Goal: Task Accomplishment & Management: Manage account settings

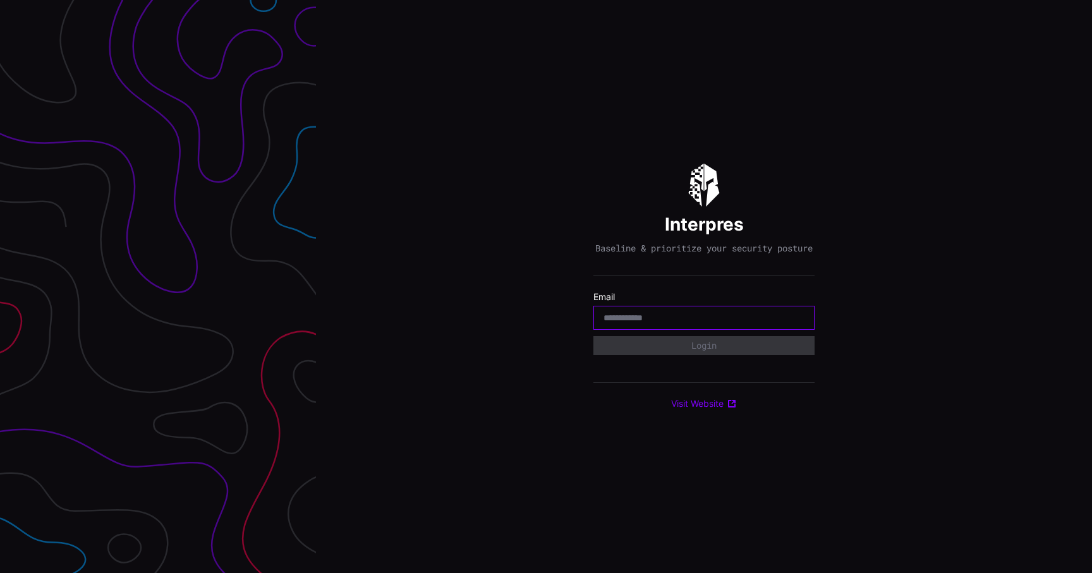
click at [680, 322] on input "email" at bounding box center [704, 317] width 201 height 11
type input "**********"
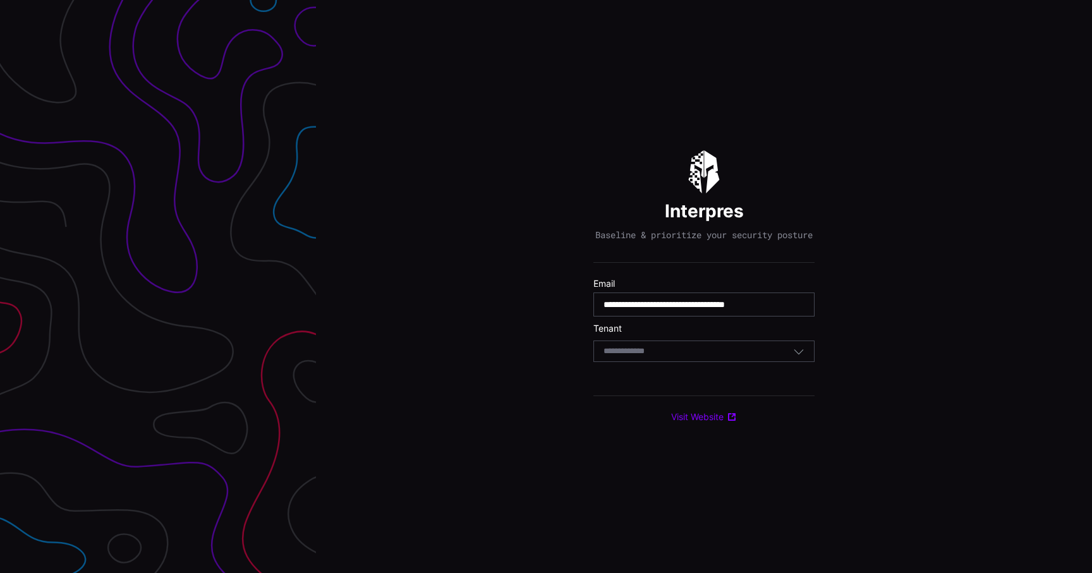
click at [696, 357] on div "Select Tenant" at bounding box center [699, 351] width 190 height 11
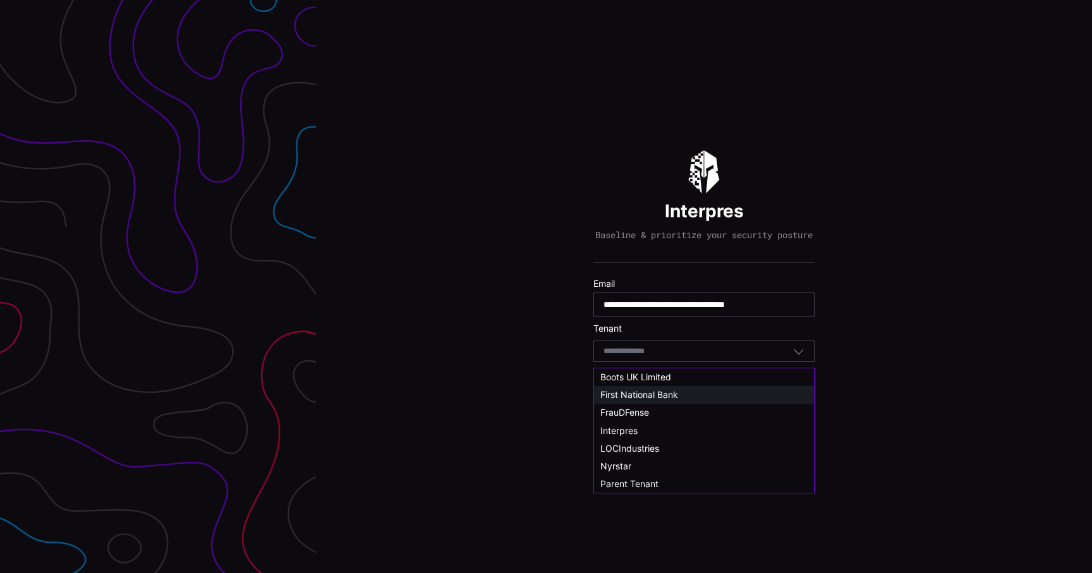
click at [689, 400] on div "First National Bank" at bounding box center [703, 394] width 207 height 11
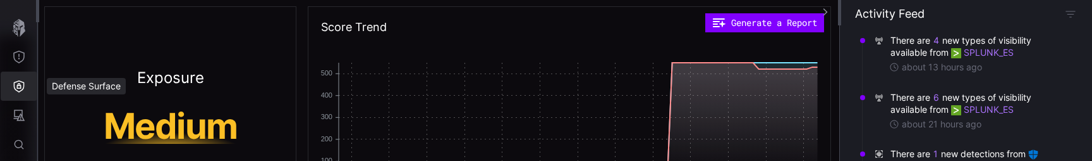
click at [22, 84] on icon "Defense Surface" at bounding box center [19, 86] width 13 height 13
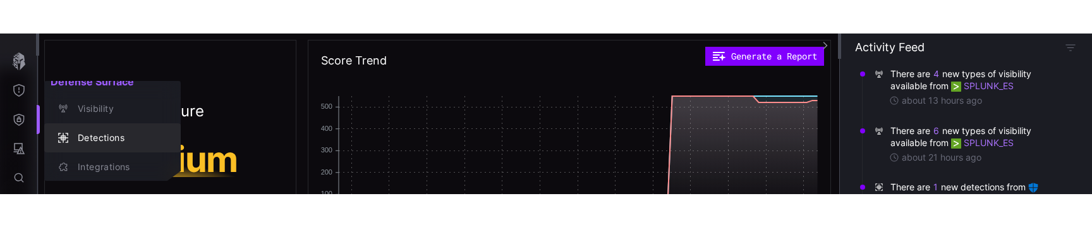
scroll to position [28, 0]
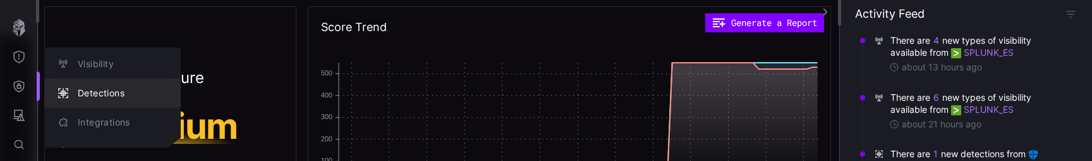
click at [111, 118] on div "Integrations" at bounding box center [118, 122] width 95 height 16
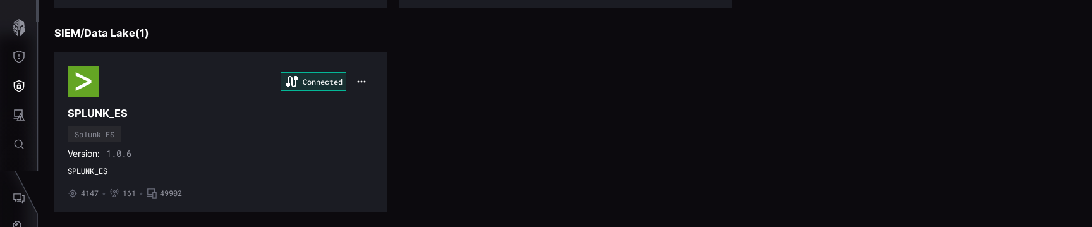
scroll to position [547, 0]
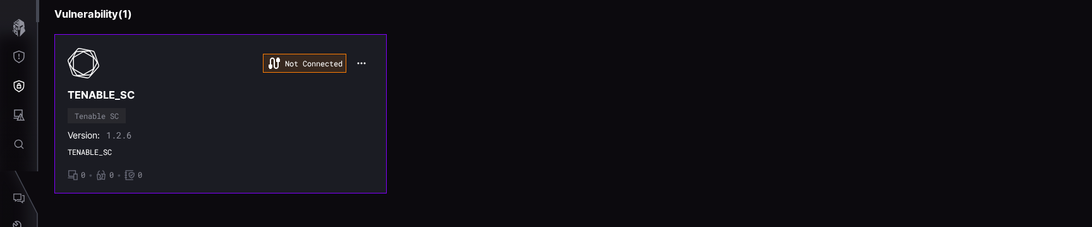
click at [358, 61] on icon "button" at bounding box center [361, 63] width 10 height 10
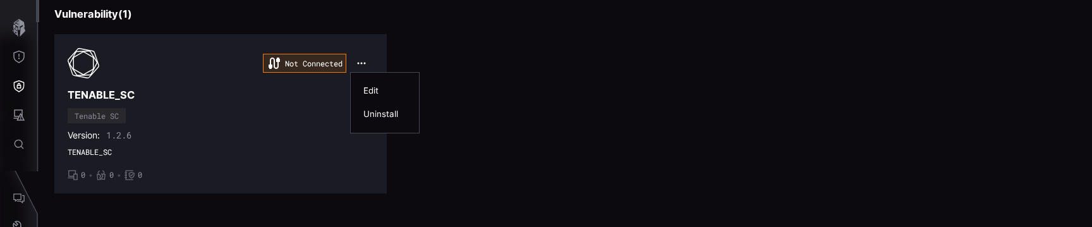
click at [377, 90] on div "Edit" at bounding box center [384, 90] width 43 height 11
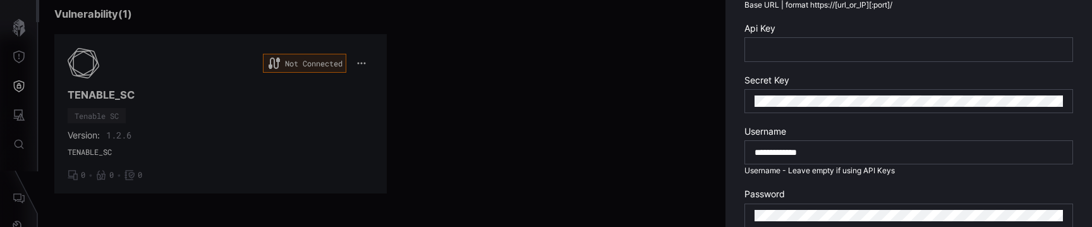
scroll to position [618, 0]
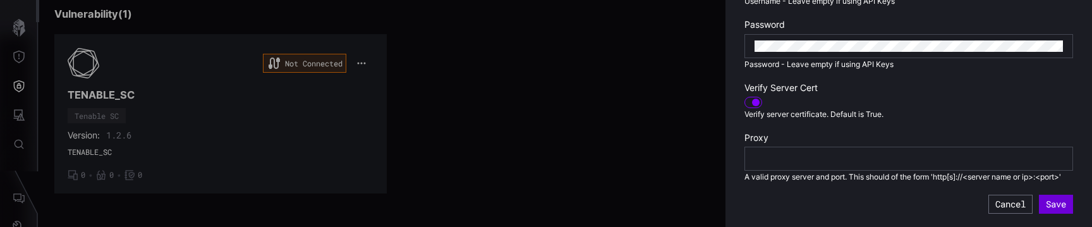
click at [1052, 202] on button "Save" at bounding box center [1056, 204] width 34 height 19
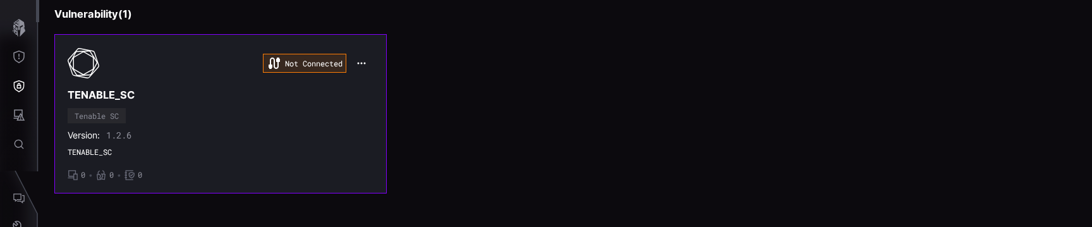
click at [305, 112] on div "Not Connected TENABLE_SC Tenable SC Version: 1.2.6 TENABLE_SC • 0 • 0 • 0" at bounding box center [221, 113] width 306 height 133
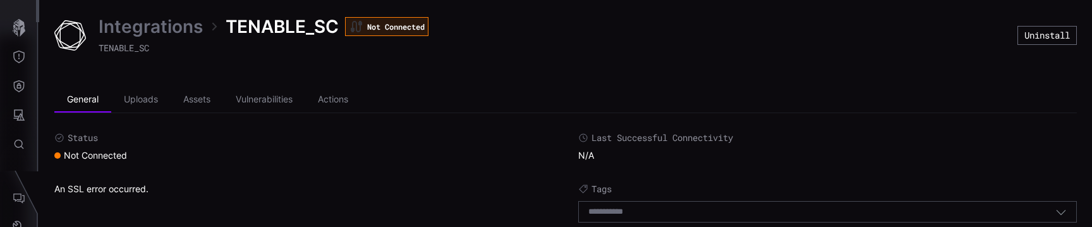
click at [137, 18] on link "Integrations" at bounding box center [151, 26] width 104 height 23
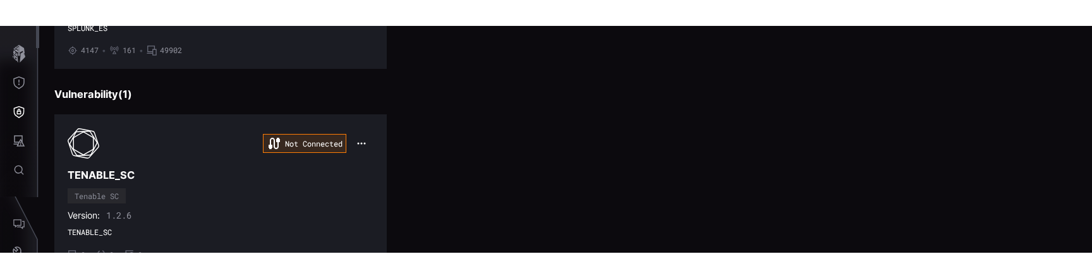
scroll to position [547, 0]
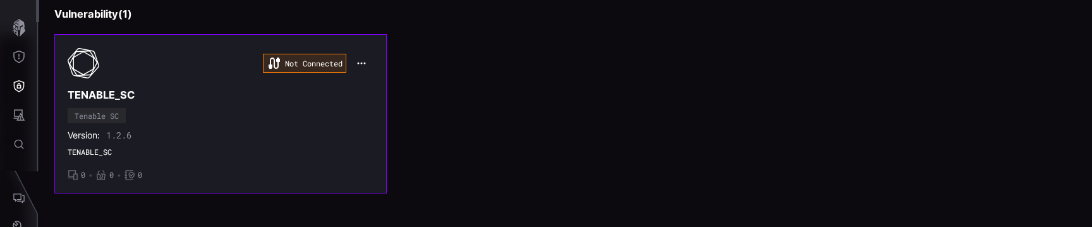
click at [353, 64] on button "button" at bounding box center [361, 63] width 24 height 18
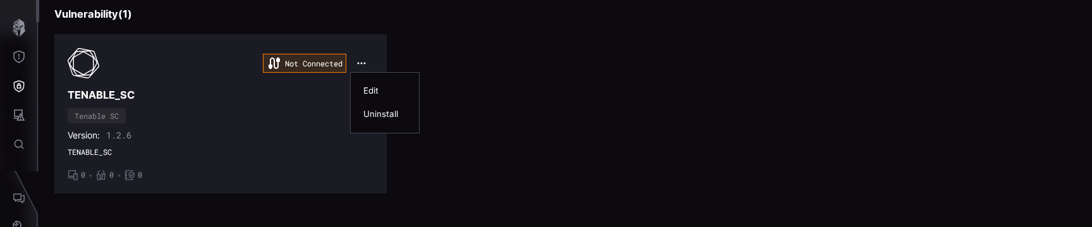
click at [370, 83] on div "Edit" at bounding box center [385, 90] width 56 height 23
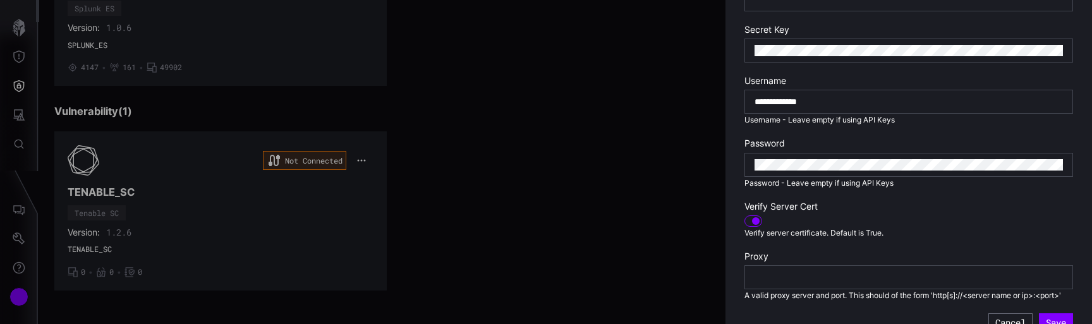
scroll to position [521, 0]
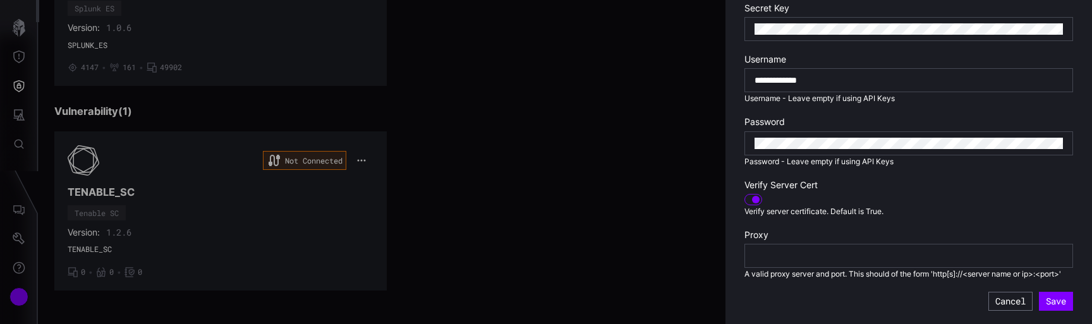
click at [752, 200] on div at bounding box center [756, 200] width 8 height 8
click at [1055, 306] on button "Save" at bounding box center [1056, 301] width 34 height 19
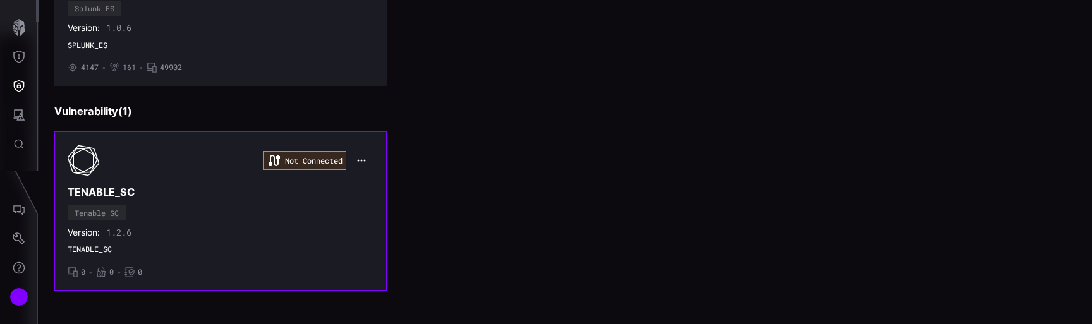
click at [247, 218] on div "Not Connected TENABLE_SC Tenable SC Version: 1.2.6 TENABLE_SC • 0 • 0 • 0" at bounding box center [221, 211] width 306 height 133
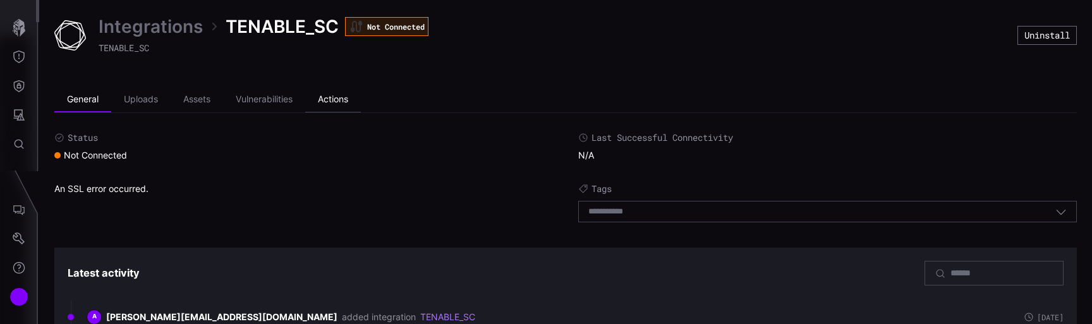
click at [339, 97] on li "Actions" at bounding box center [333, 99] width 56 height 25
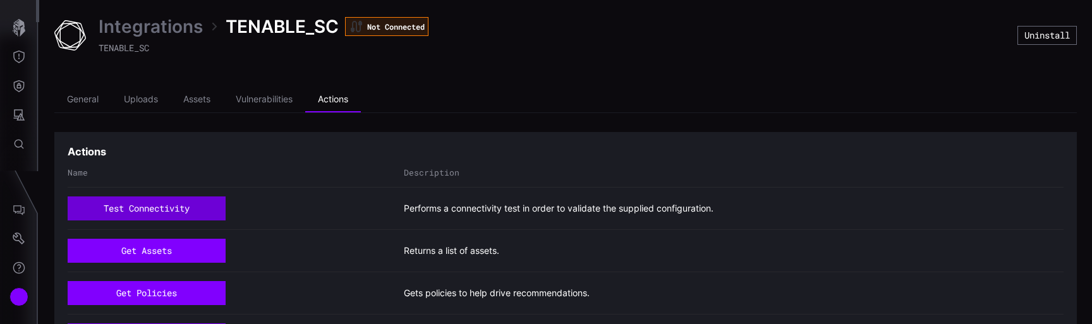
click at [169, 200] on button "test connectivity" at bounding box center [147, 209] width 158 height 24
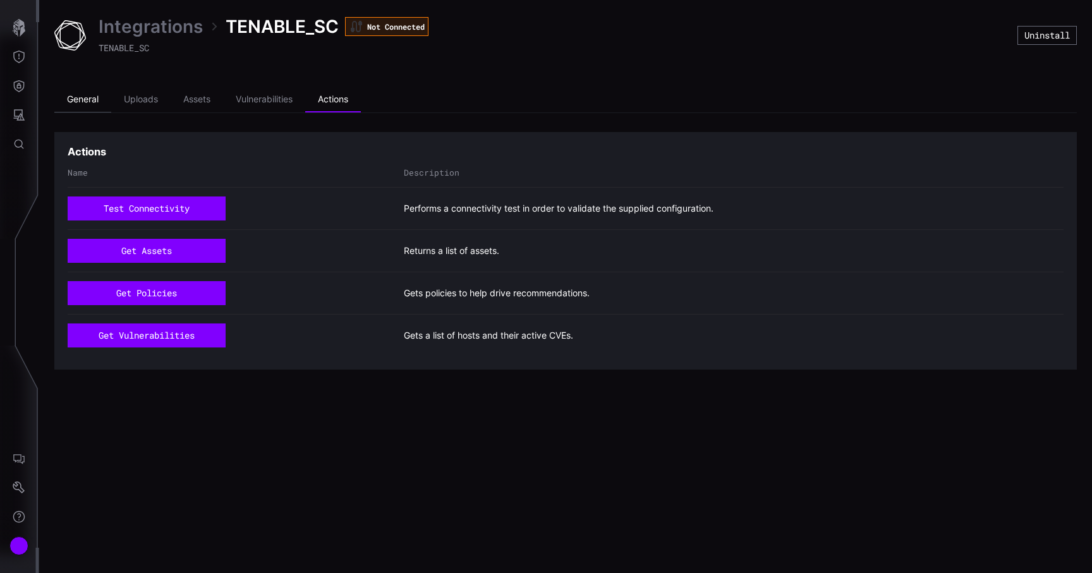
click at [90, 97] on li "General" at bounding box center [82, 99] width 57 height 25
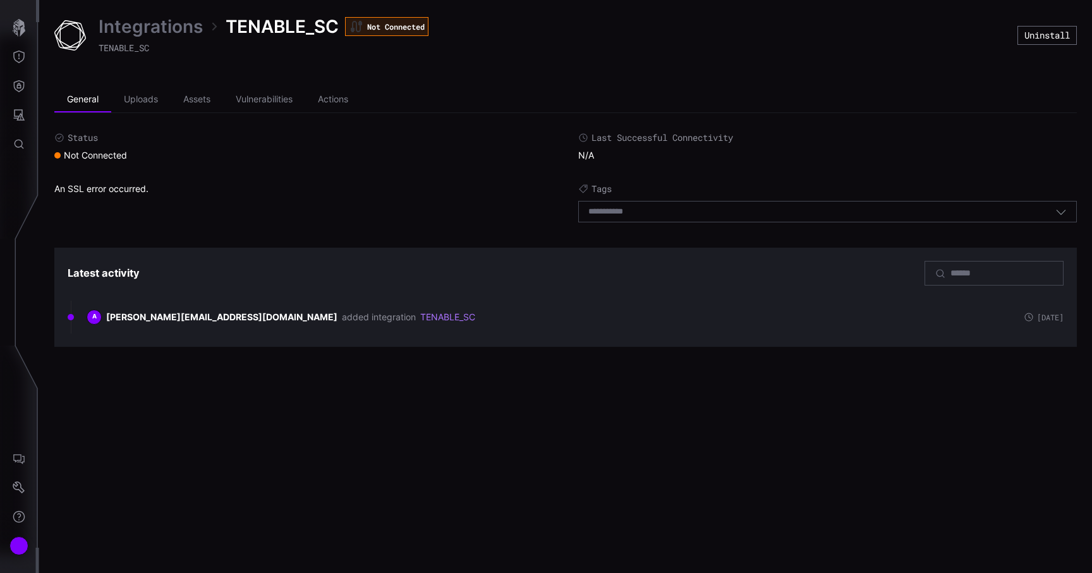
click at [158, 33] on link "Integrations" at bounding box center [151, 26] width 104 height 23
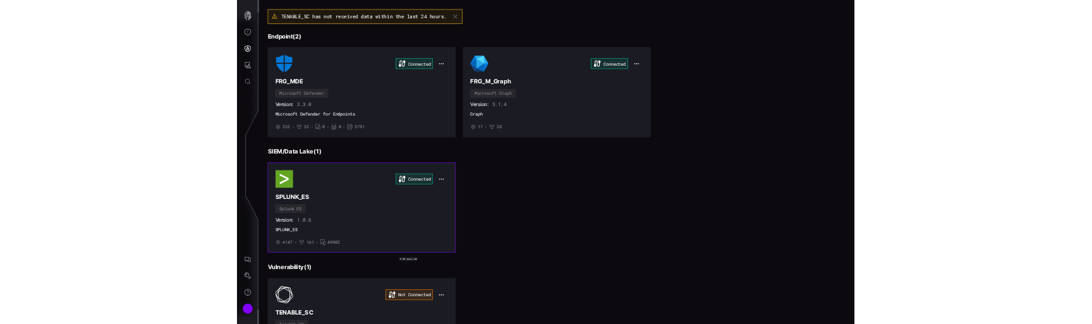
scroll to position [200, 0]
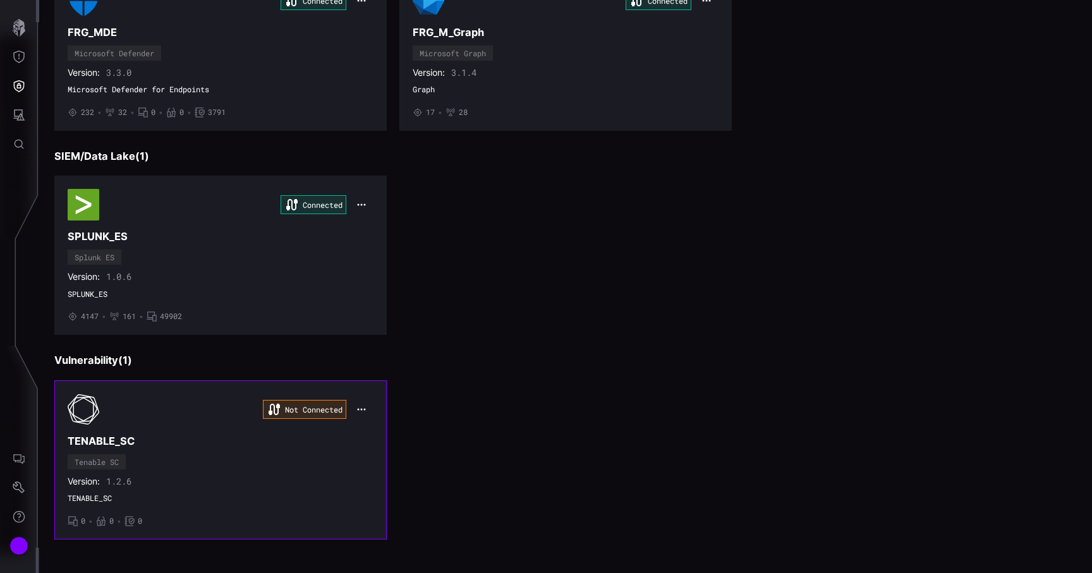
click at [364, 324] on icon "button" at bounding box center [361, 409] width 10 height 10
click at [375, 324] on div "Edit" at bounding box center [384, 437] width 43 height 11
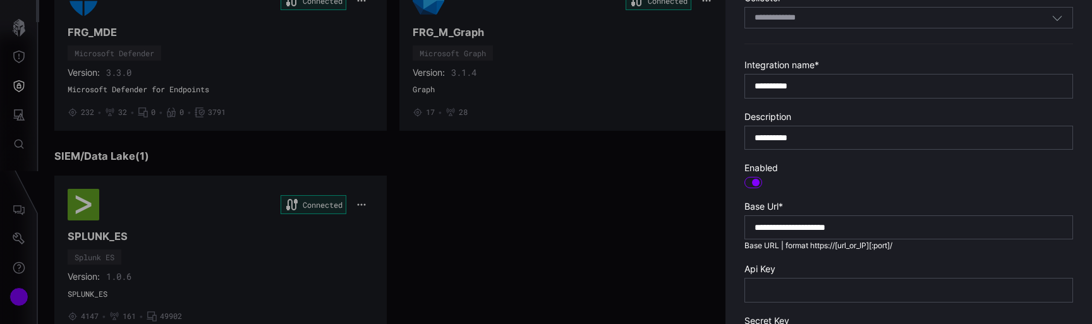
scroll to position [521, 0]
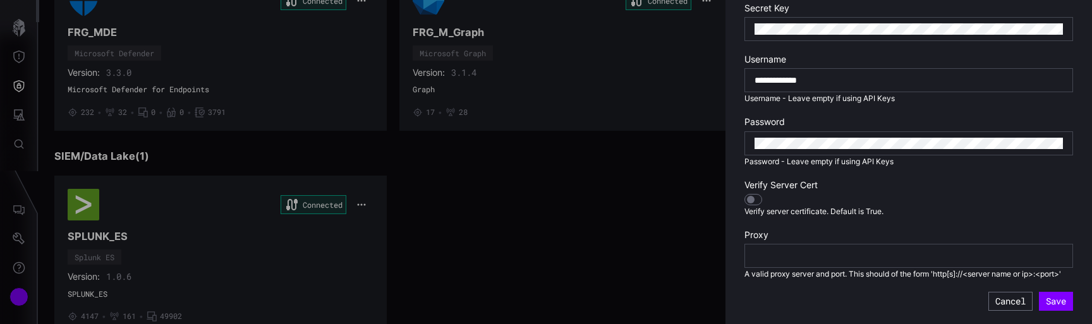
click at [756, 203] on div at bounding box center [753, 199] width 18 height 11
click at [756, 203] on div at bounding box center [756, 200] width 8 height 8
click at [1059, 305] on button "Save" at bounding box center [1056, 301] width 34 height 19
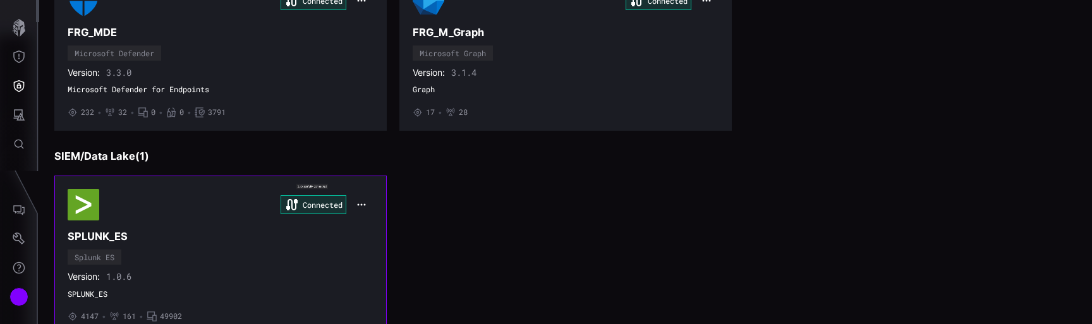
click at [366, 203] on icon "button" at bounding box center [361, 205] width 10 height 10
click at [246, 247] on div "Connected SPLUNK_ES Splunk ES Version: 1.0.6 SPLUNK_ES • 4147 • 161 • 49902" at bounding box center [221, 255] width 306 height 133
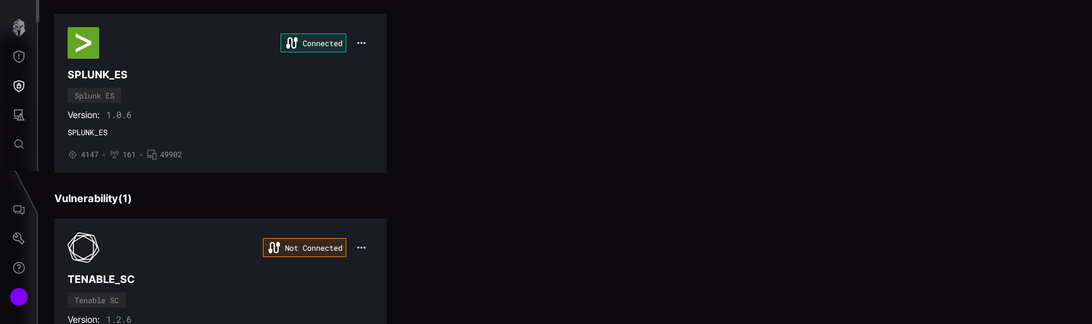
scroll to position [449, 0]
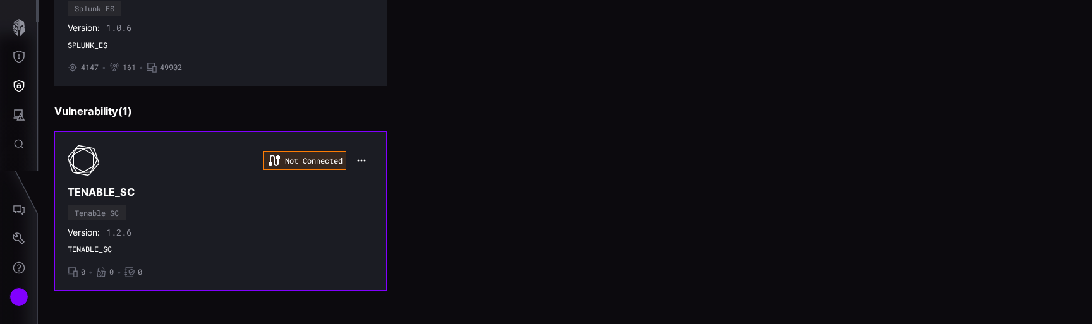
click at [357, 161] on icon "button" at bounding box center [361, 160] width 10 height 10
click at [374, 193] on div "Edit" at bounding box center [384, 188] width 43 height 11
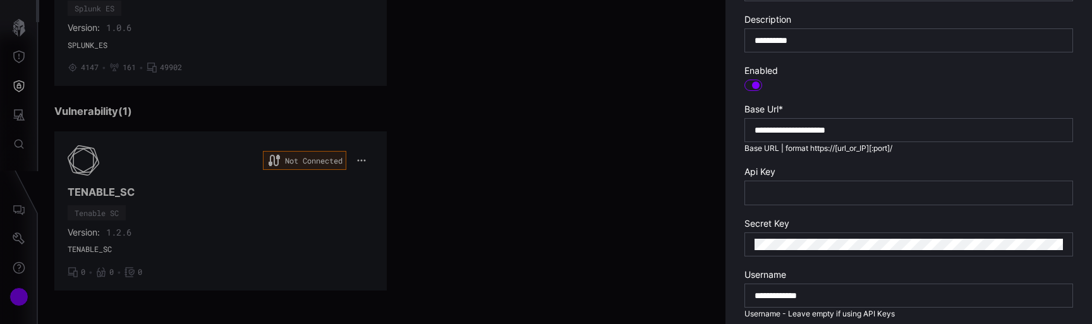
scroll to position [521, 0]
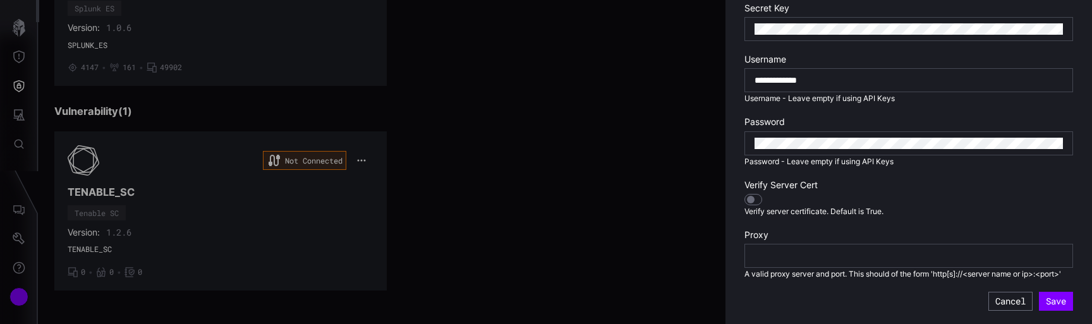
click at [751, 200] on div at bounding box center [751, 200] width 8 height 8
click at [751, 200] on div at bounding box center [753, 199] width 18 height 11
click at [1052, 305] on button "Save" at bounding box center [1056, 301] width 34 height 19
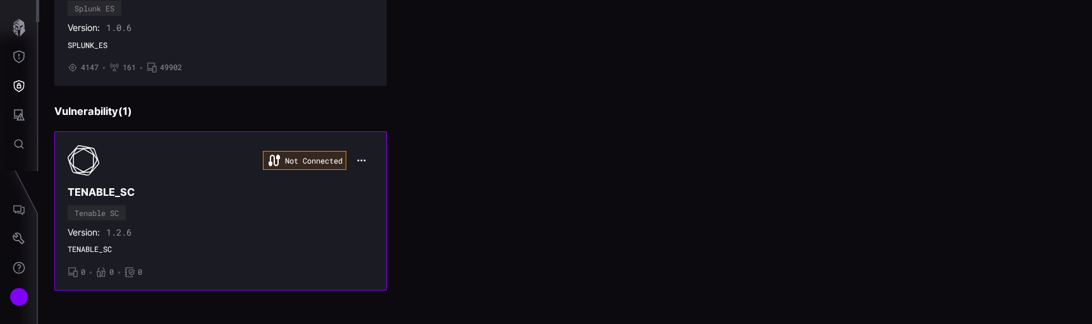
click at [336, 254] on div "Not Connected TENABLE_SC Tenable SC Version: 1.2.6 TENABLE_SC • 0 • 0 • 0" at bounding box center [221, 211] width 306 height 133
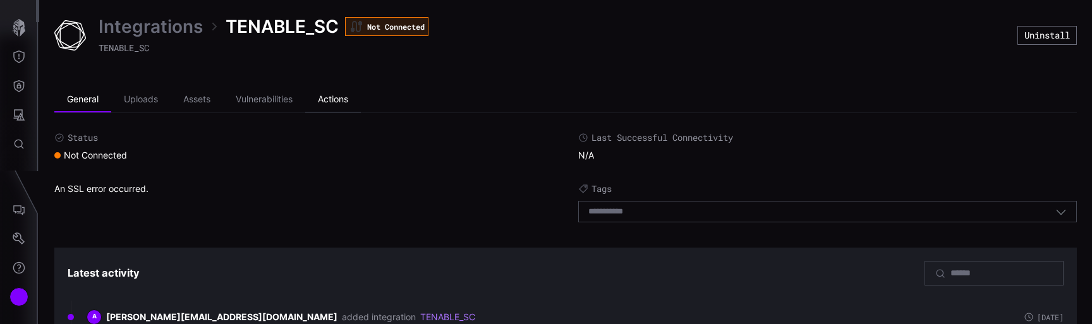
click at [337, 97] on li "Actions" at bounding box center [333, 99] width 56 height 25
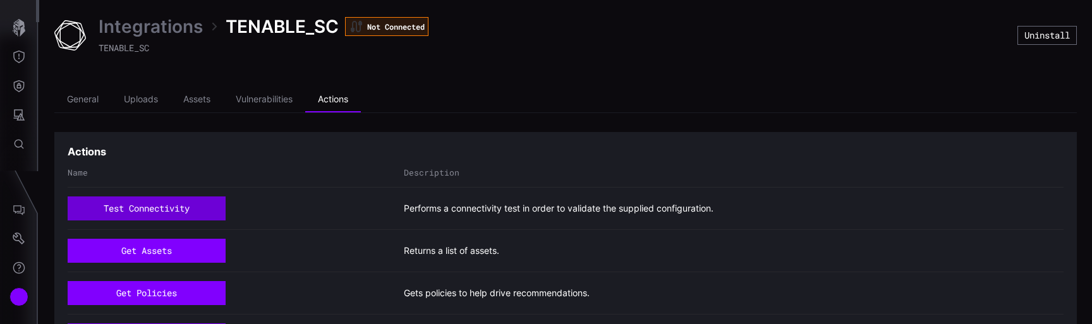
click at [133, 202] on button "test connectivity" at bounding box center [147, 209] width 158 height 24
